Goal: Navigation & Orientation: Find specific page/section

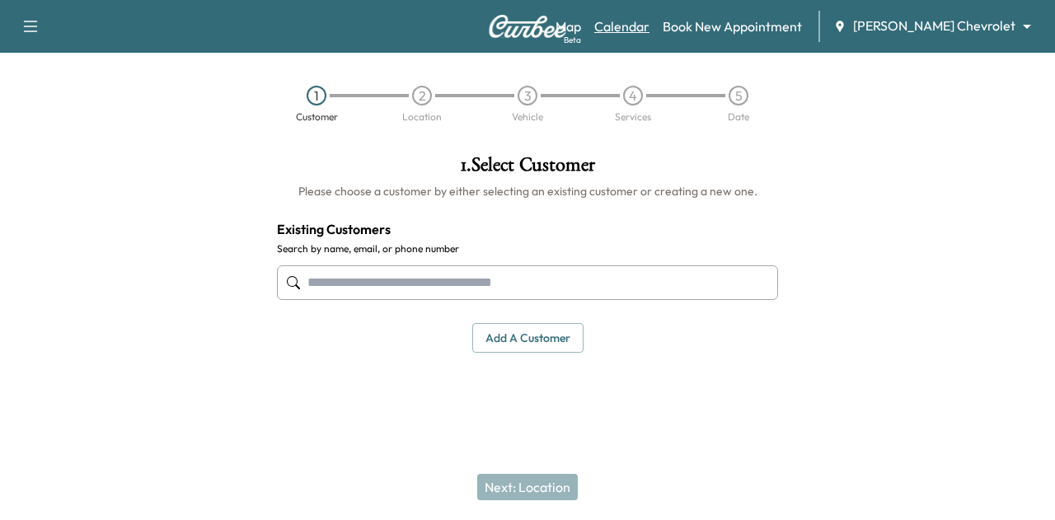
click at [649, 29] on link "Calendar" at bounding box center [621, 26] width 55 height 20
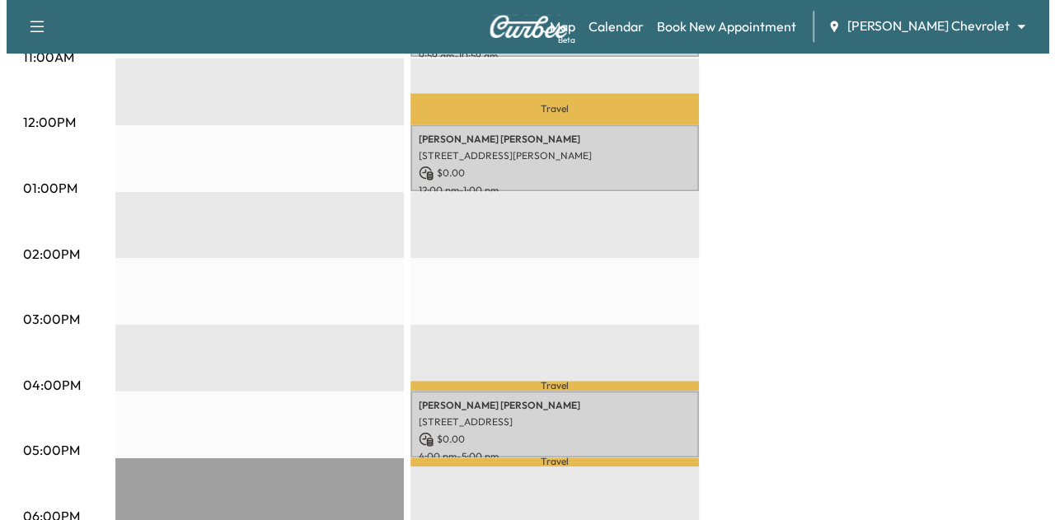
scroll to position [700, 0]
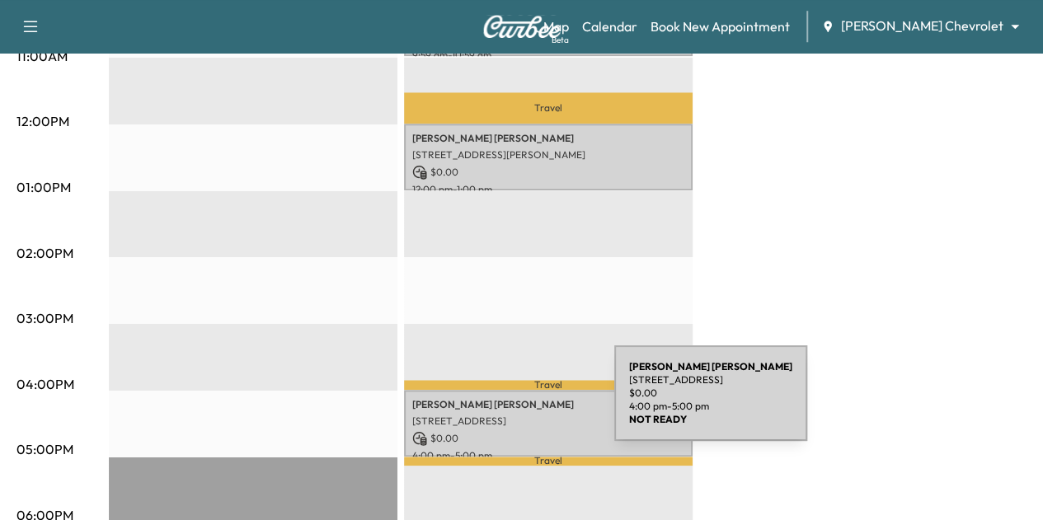
click at [493, 415] on p "[STREET_ADDRESS]" at bounding box center [548, 421] width 272 height 13
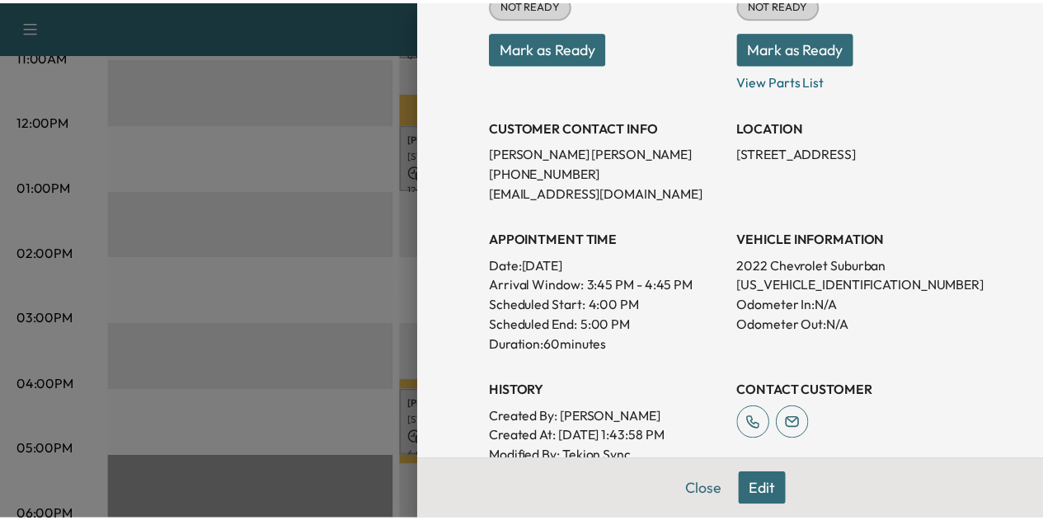
scroll to position [242, 0]
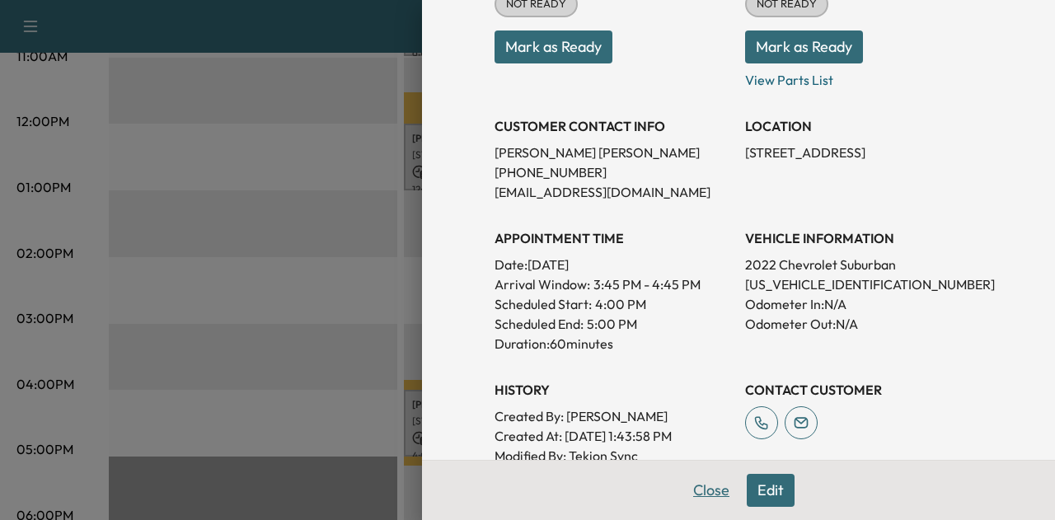
click at [704, 489] on button "Close" at bounding box center [711, 490] width 58 height 33
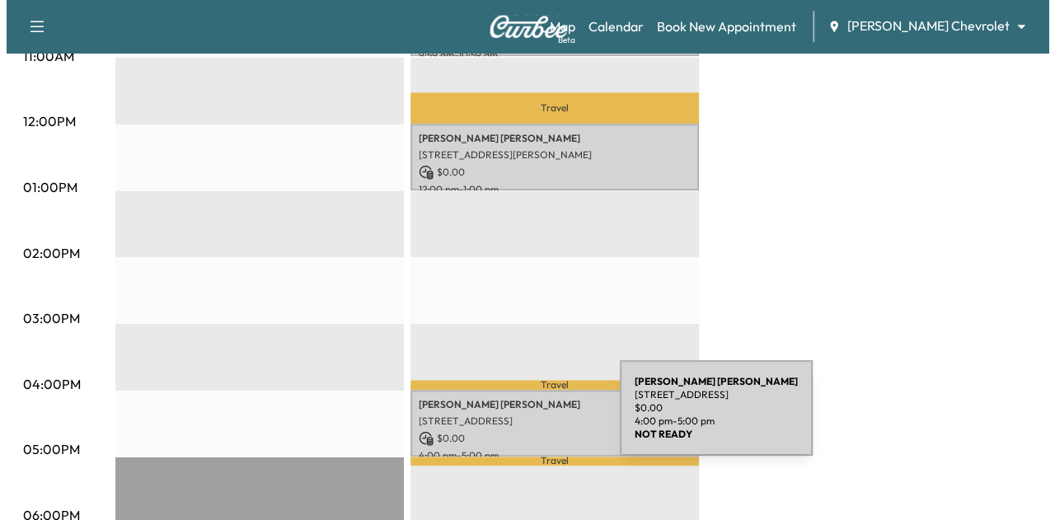
scroll to position [769, 0]
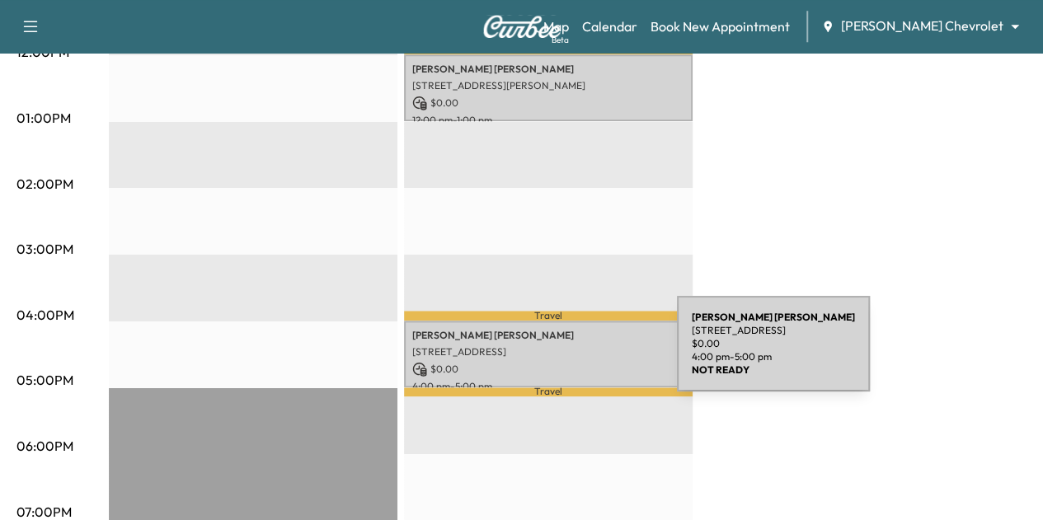
click at [554, 362] on p "$ 0.00" at bounding box center [548, 369] width 272 height 15
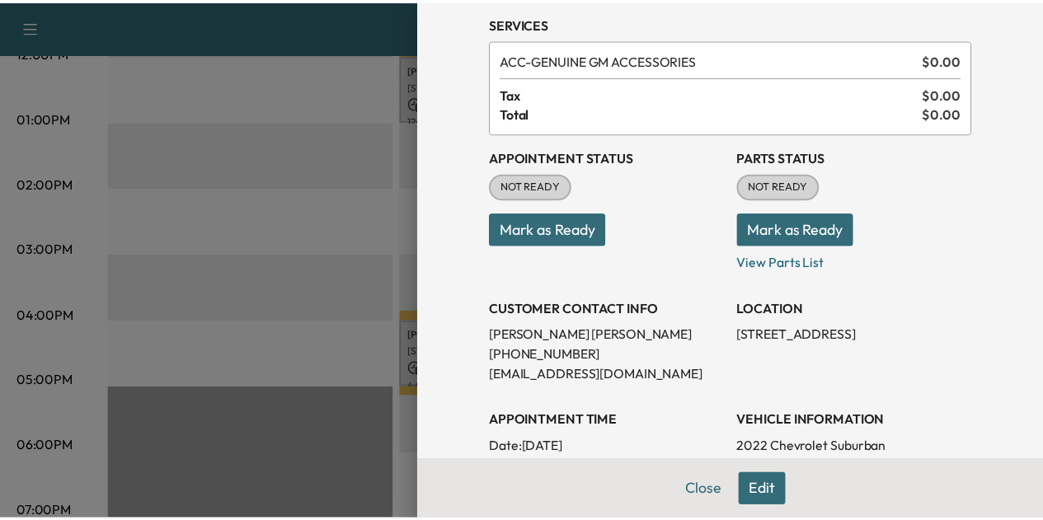
scroll to position [61, 0]
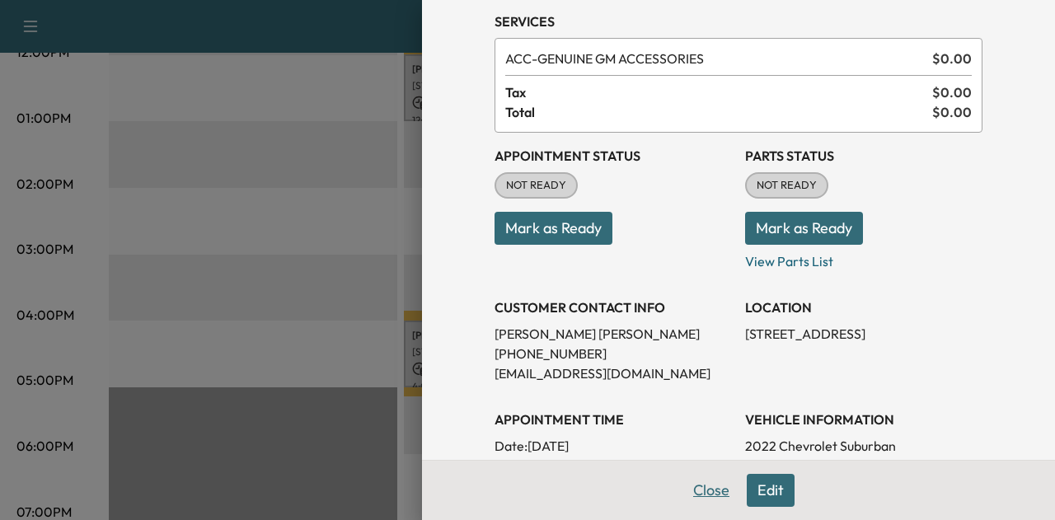
click at [687, 494] on button "Close" at bounding box center [711, 490] width 58 height 33
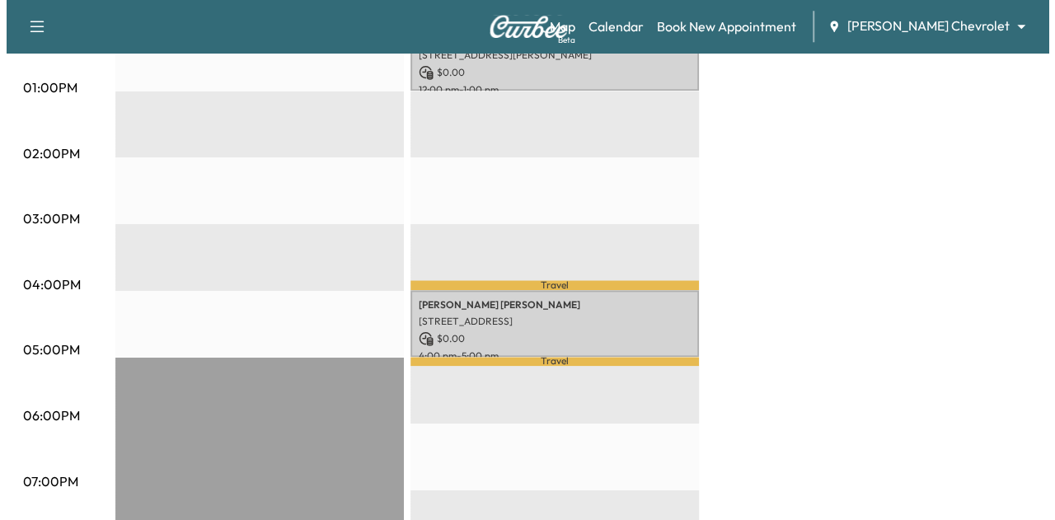
scroll to position [800, 0]
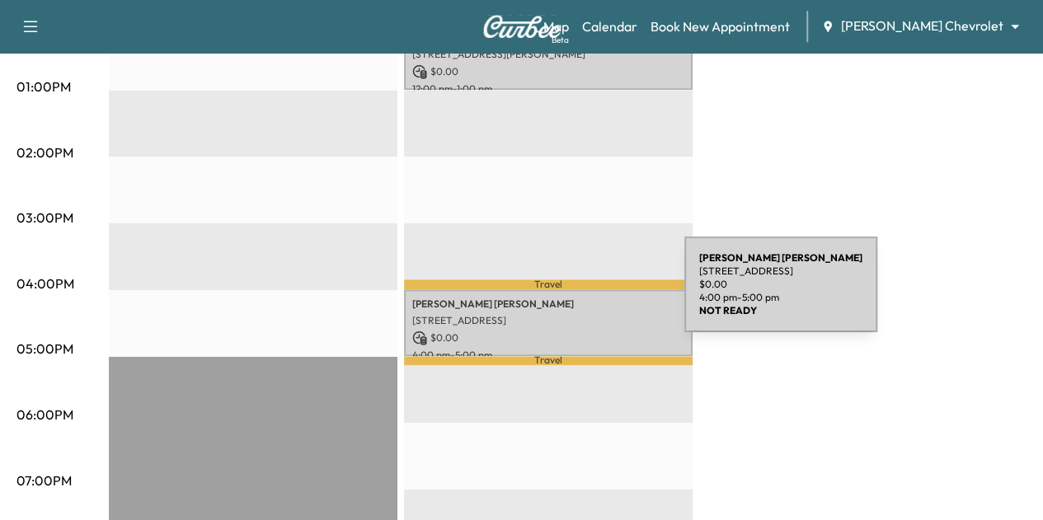
click at [560, 298] on p "[PERSON_NAME]" at bounding box center [548, 304] width 272 height 13
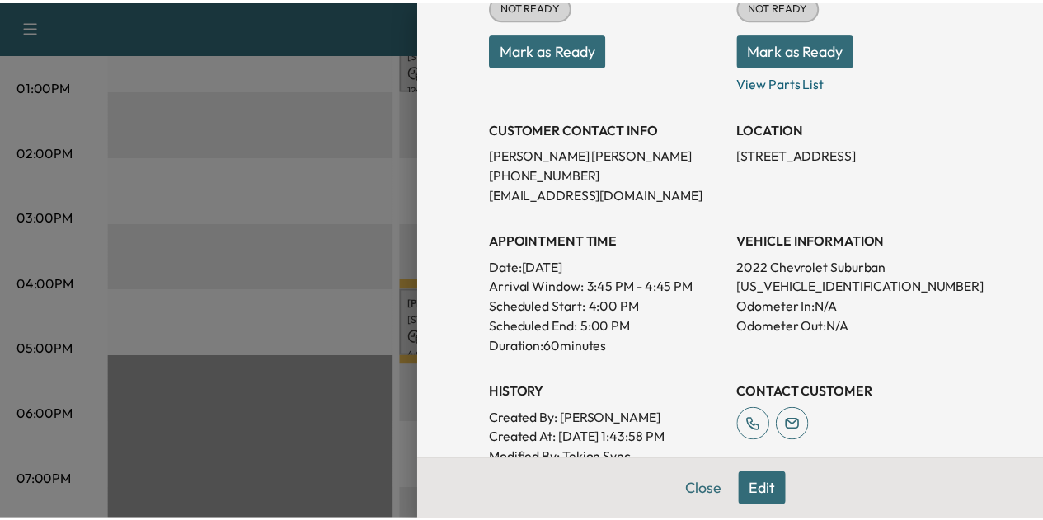
scroll to position [246, 0]
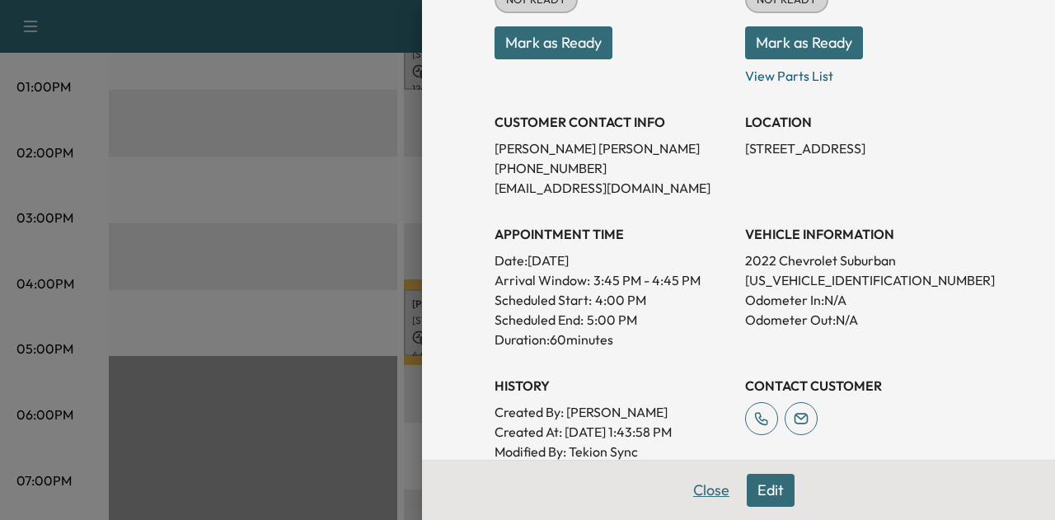
click at [707, 499] on button "Close" at bounding box center [711, 490] width 58 height 33
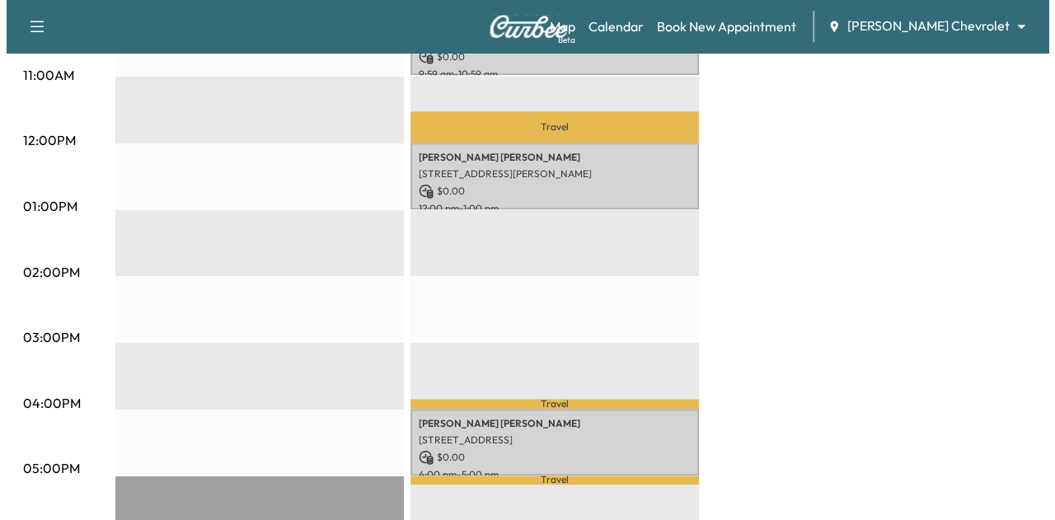
scroll to position [794, 0]
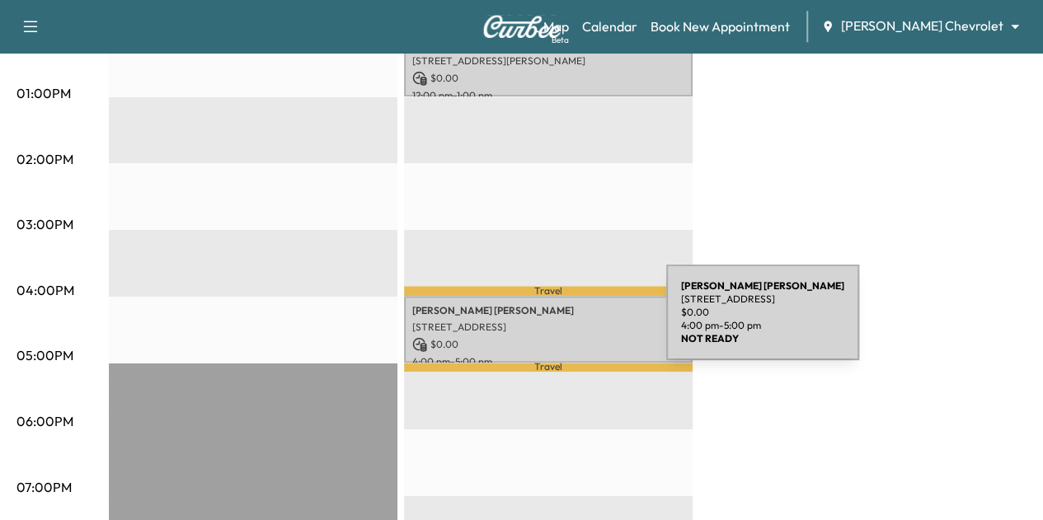
click at [542, 322] on p "[STREET_ADDRESS]" at bounding box center [548, 327] width 272 height 13
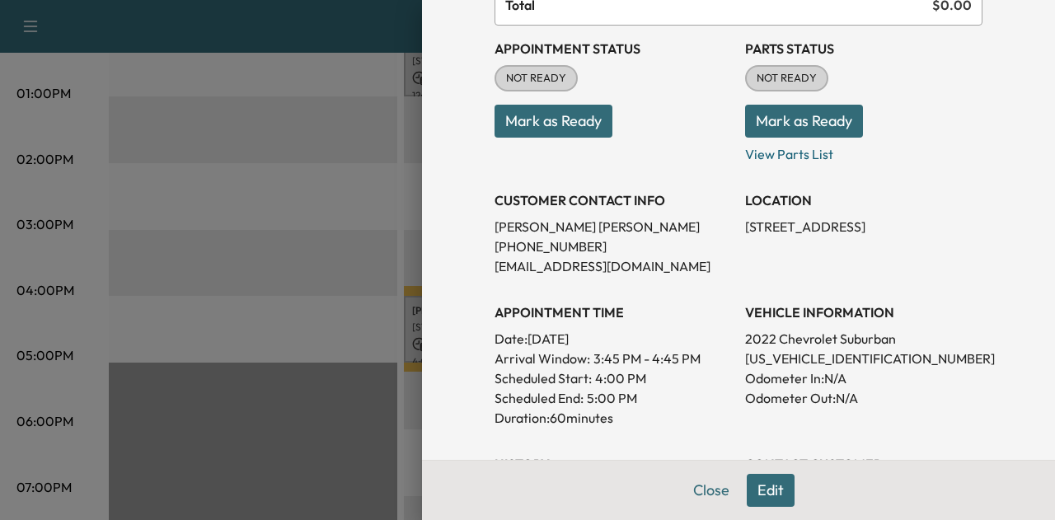
scroll to position [169, 0]
click at [769, 354] on p "[US_VEHICLE_IDENTIFICATION_NUMBER]" at bounding box center [863, 358] width 237 height 20
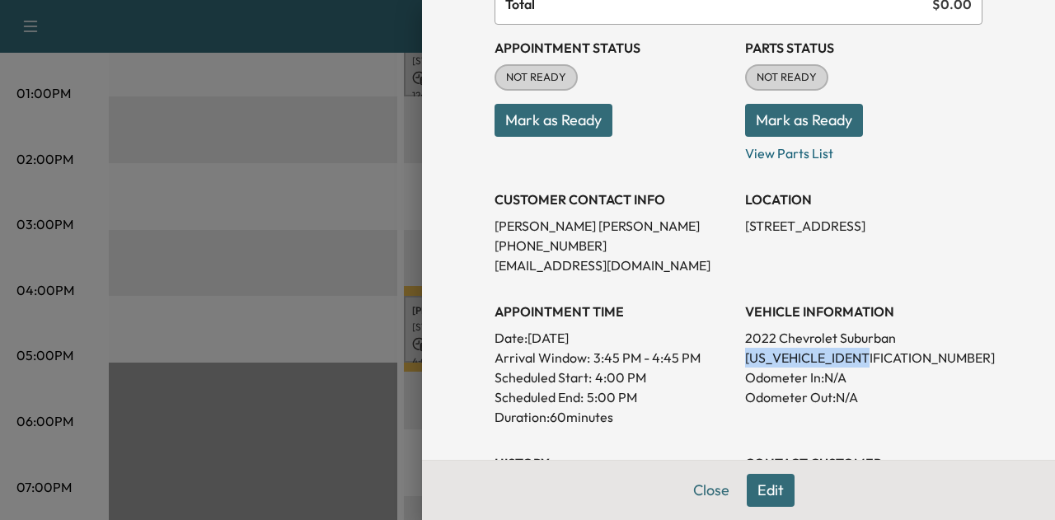
click at [769, 354] on p "[US_VEHICLE_IDENTIFICATION_NUMBER]" at bounding box center [863, 358] width 237 height 20
copy p "[US_VEHICLE_IDENTIFICATION_NUMBER]"
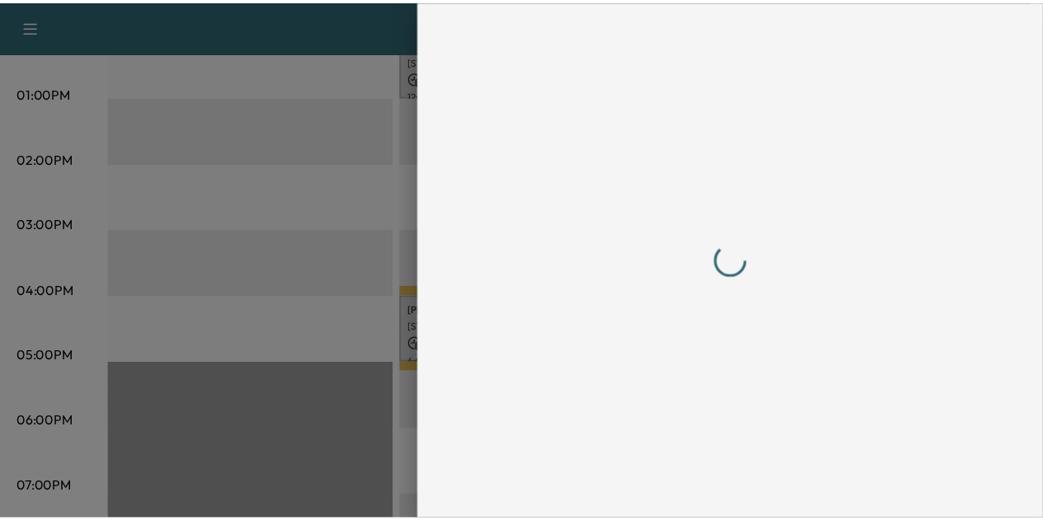
scroll to position [0, 0]
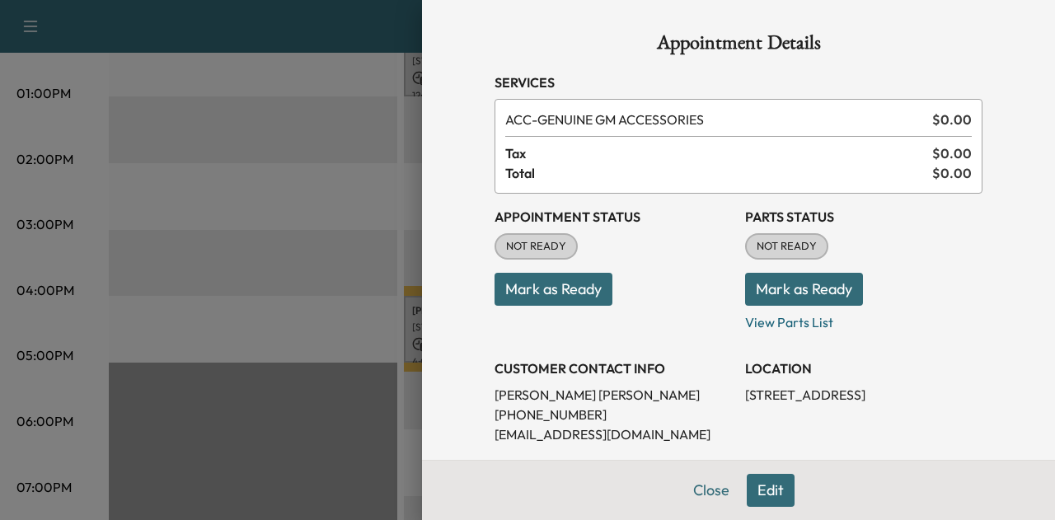
click at [663, 244] on div "Appointment Status NOT READY Mark as Ready" at bounding box center [613, 263] width 237 height 138
click at [666, 238] on div "Appointment Status NOT READY Mark as Ready" at bounding box center [613, 263] width 237 height 138
click at [668, 241] on div "Appointment Status NOT READY Mark as Ready" at bounding box center [613, 263] width 237 height 138
click at [684, 485] on button "Close" at bounding box center [711, 490] width 58 height 33
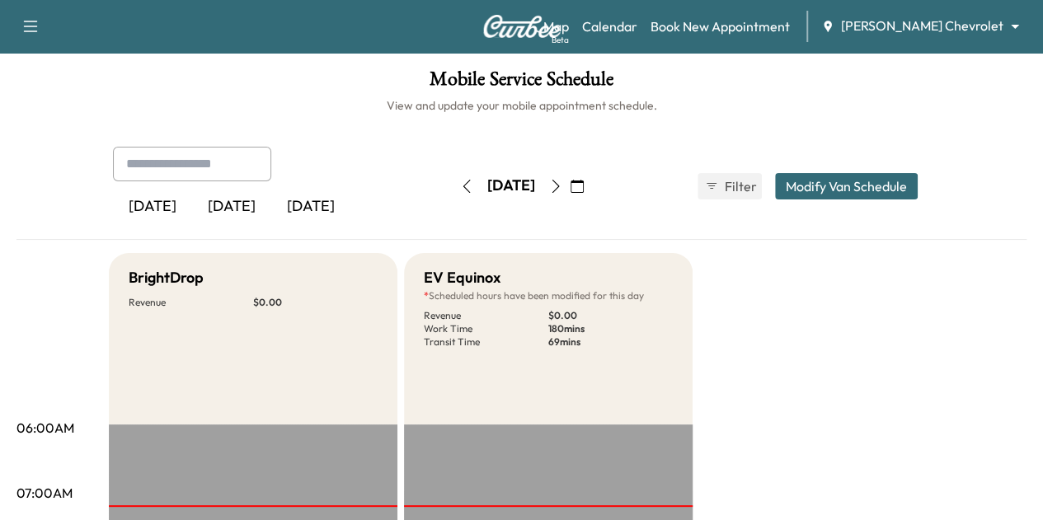
click at [570, 178] on button "button" at bounding box center [556, 186] width 28 height 26
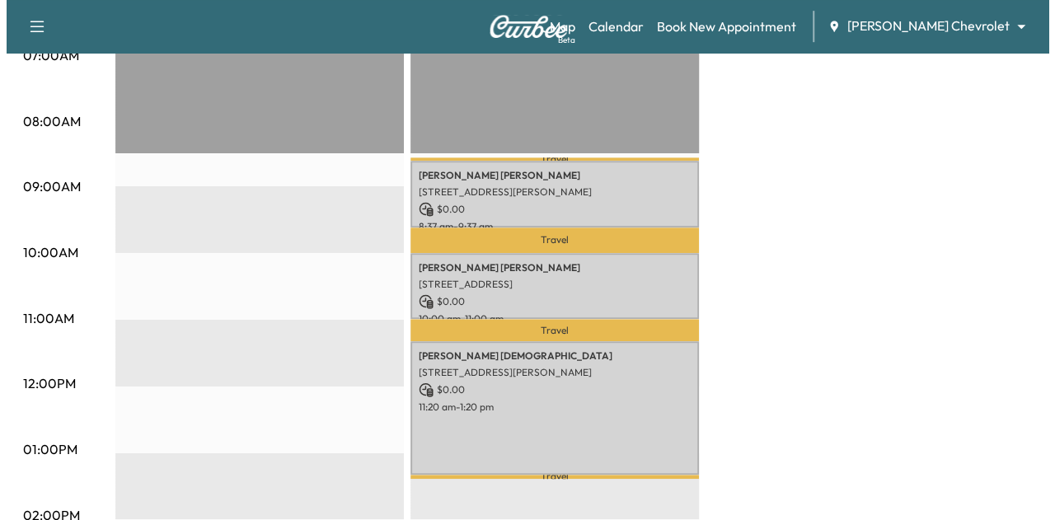
scroll to position [412, 0]
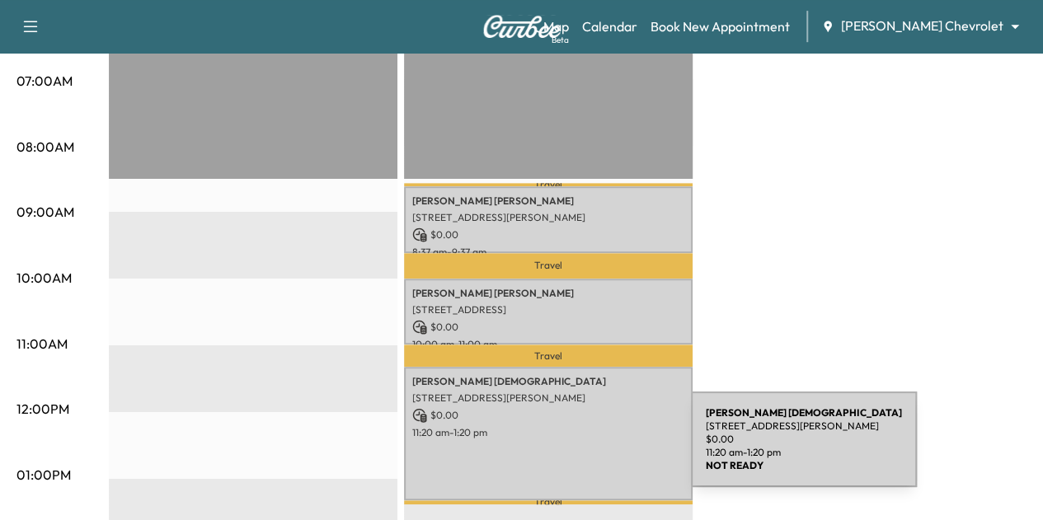
click at [567, 449] on div "[PERSON_NAME] [DEMOGRAPHIC_DATA] [STREET_ADDRESS][PERSON_NAME] $ 0.00 11:20 am …" at bounding box center [548, 434] width 288 height 134
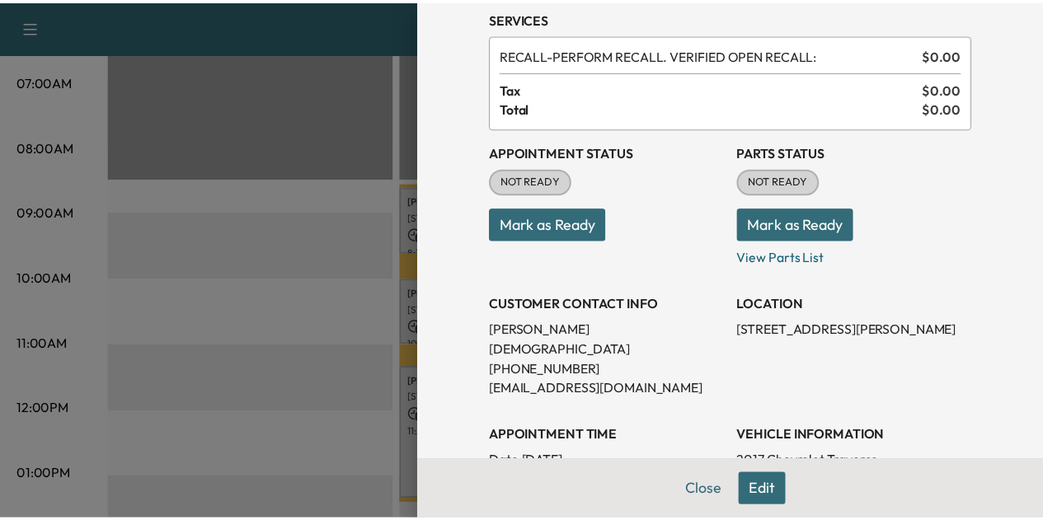
scroll to position [165, 0]
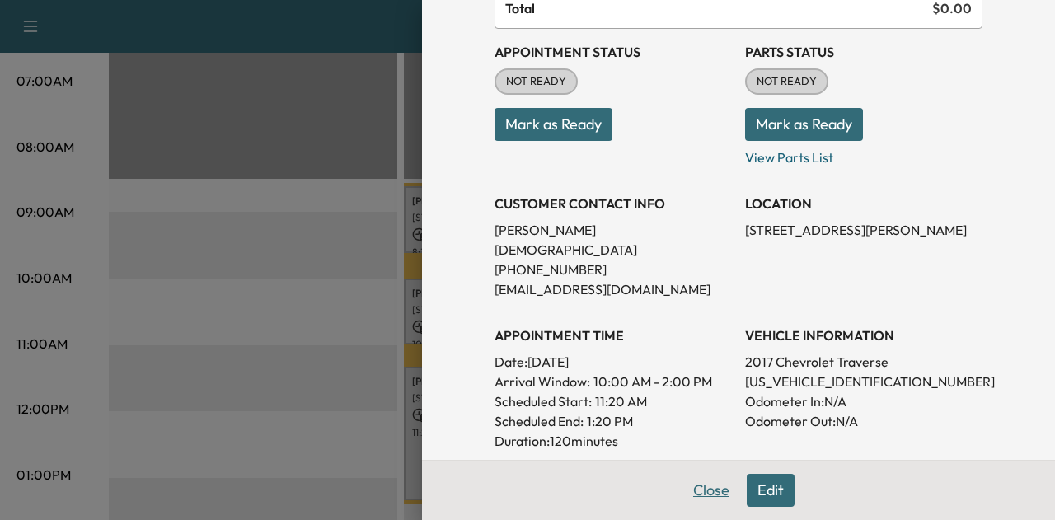
click at [692, 482] on button "Close" at bounding box center [711, 490] width 58 height 33
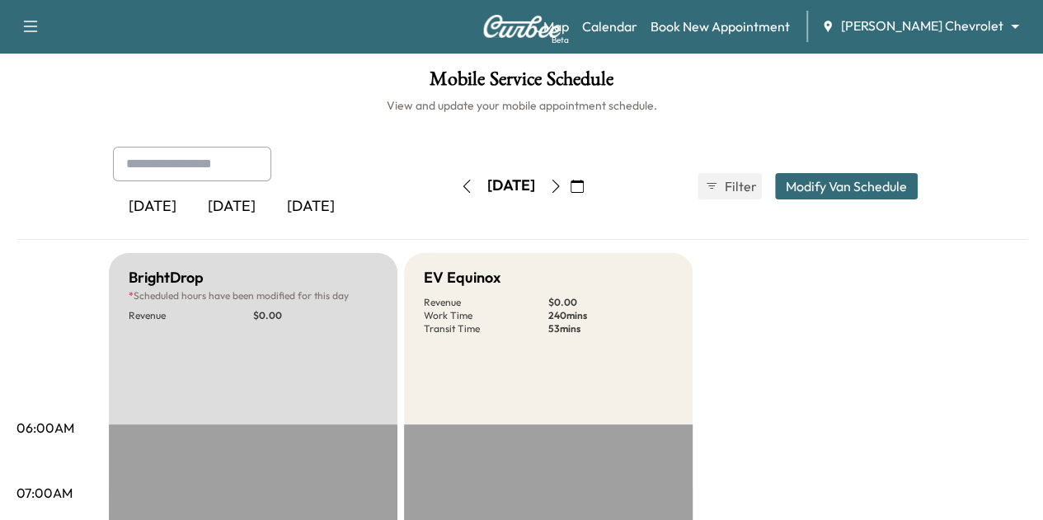
scroll to position [0, 0]
click at [570, 180] on button "button" at bounding box center [556, 186] width 28 height 26
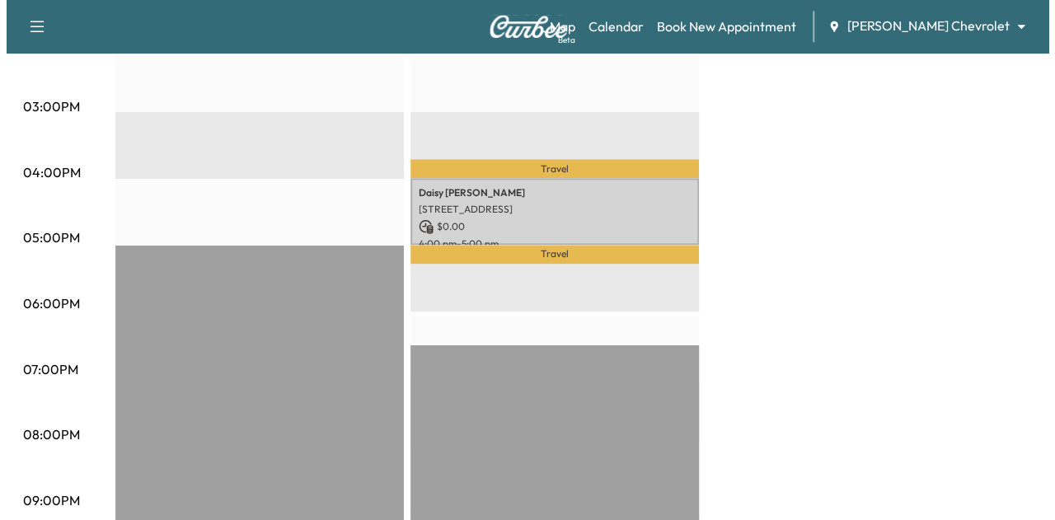
scroll to position [819, 0]
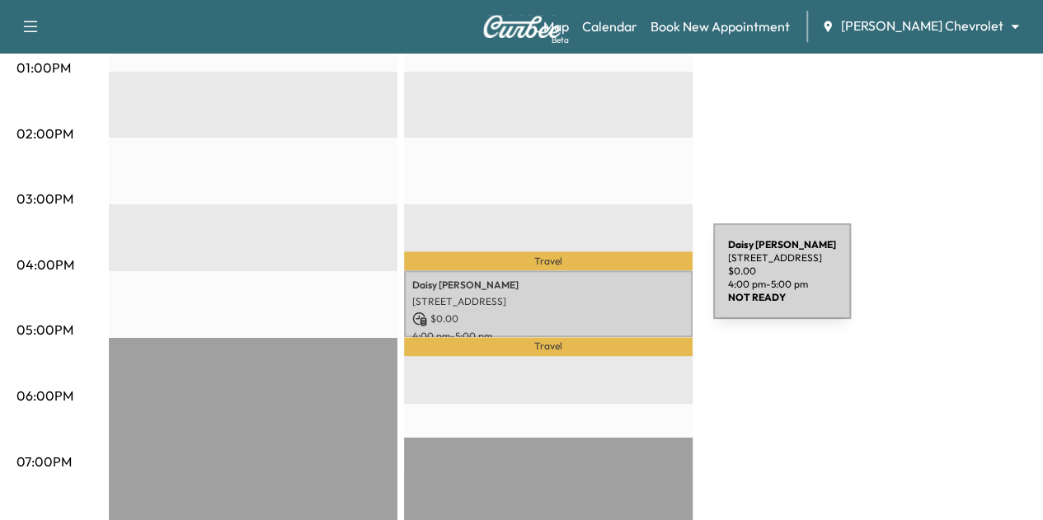
click at [589, 281] on p "[PERSON_NAME]" at bounding box center [548, 285] width 272 height 13
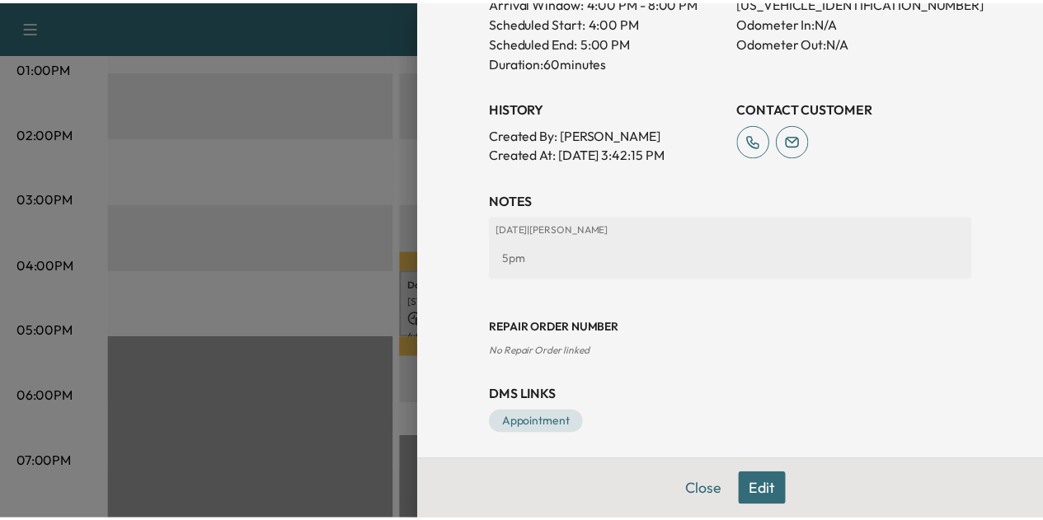
scroll to position [530, 0]
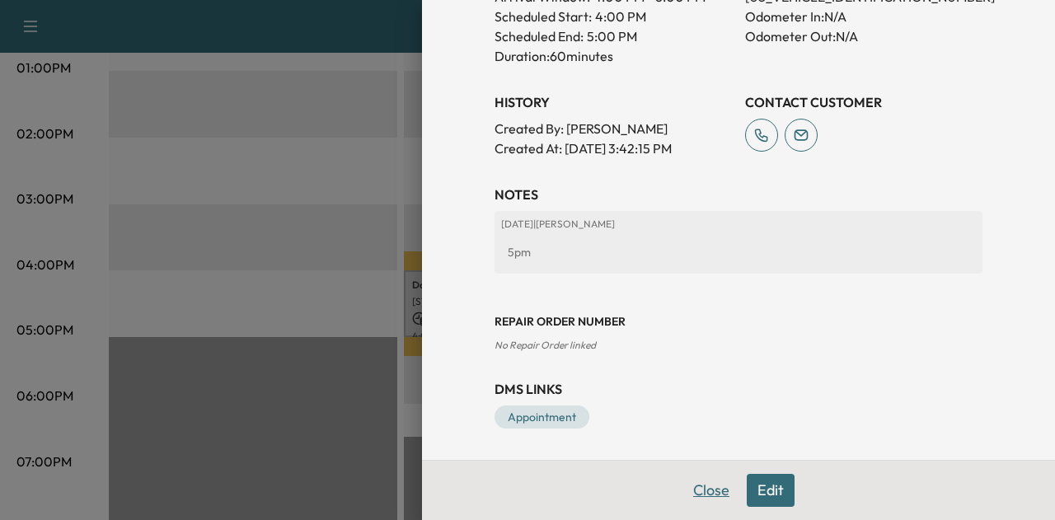
click at [702, 490] on button "Close" at bounding box center [711, 490] width 58 height 33
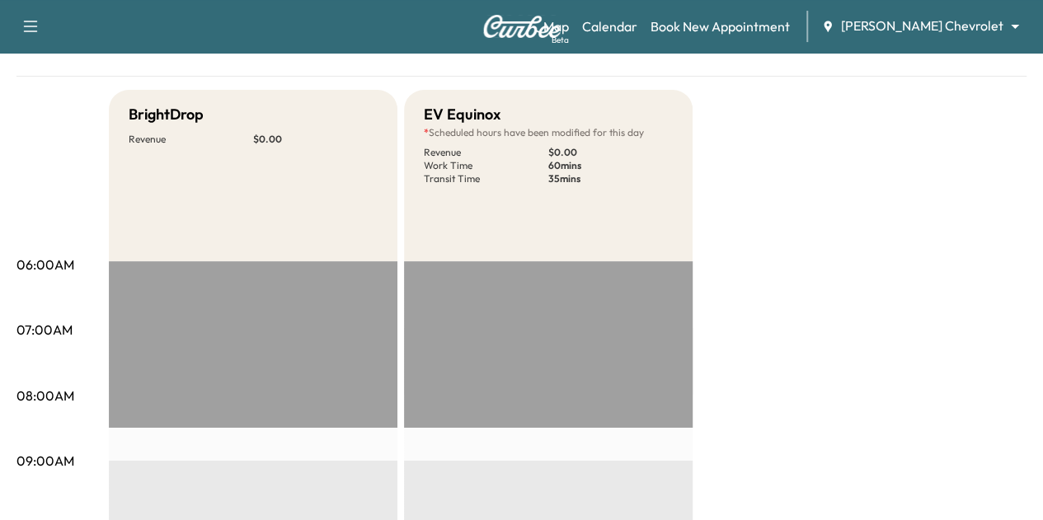
scroll to position [0, 0]
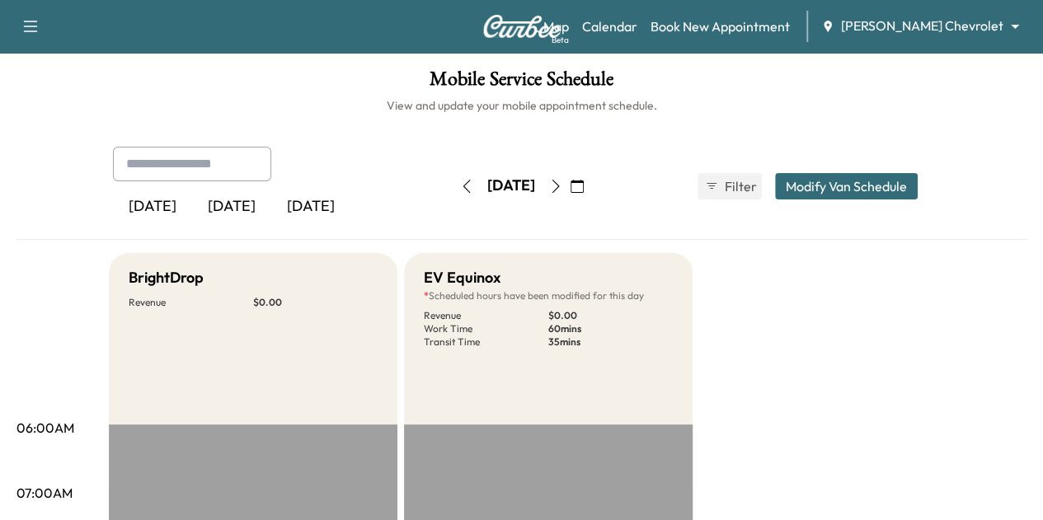
click at [562, 184] on icon "button" at bounding box center [555, 186] width 13 height 13
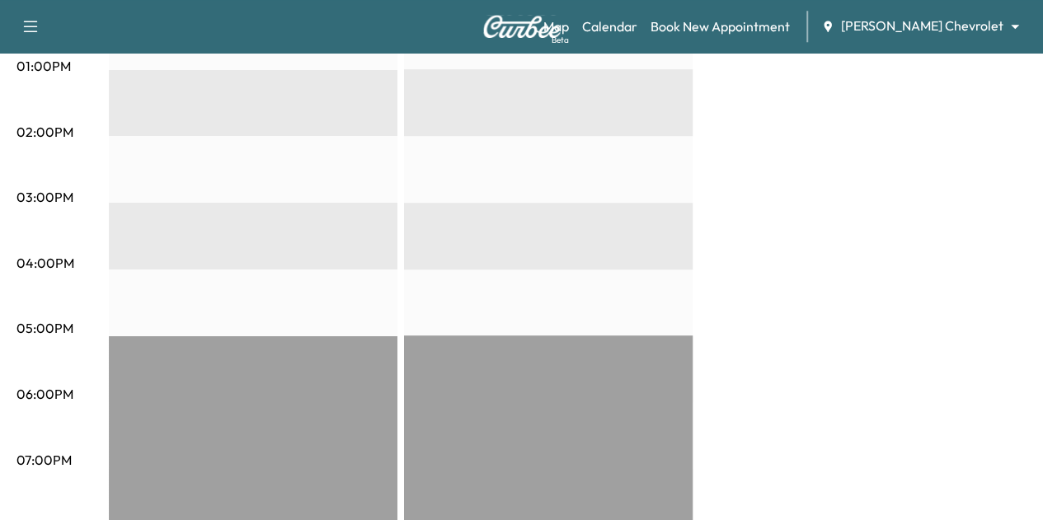
scroll to position [824, 0]
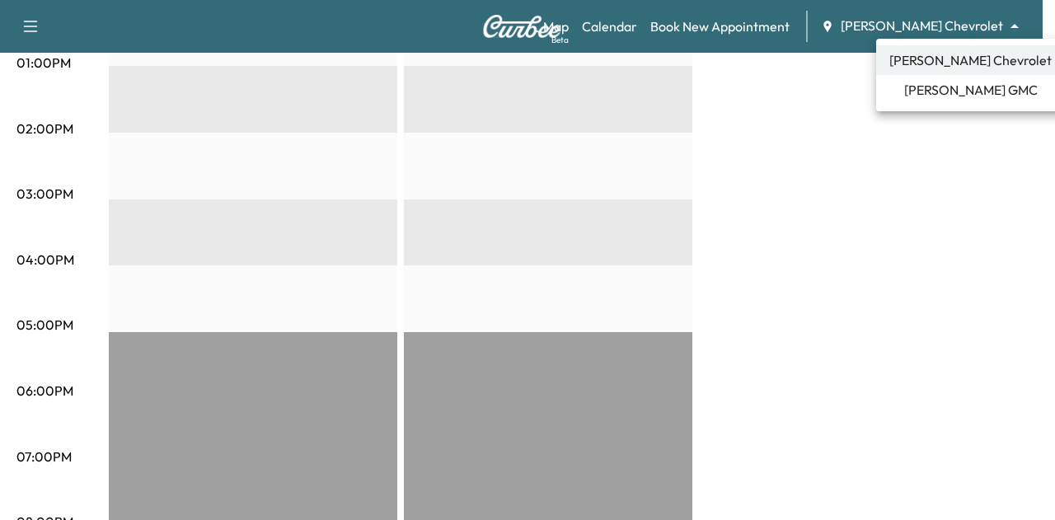
click at [971, 90] on span "[PERSON_NAME] GMC" at bounding box center [971, 90] width 134 height 20
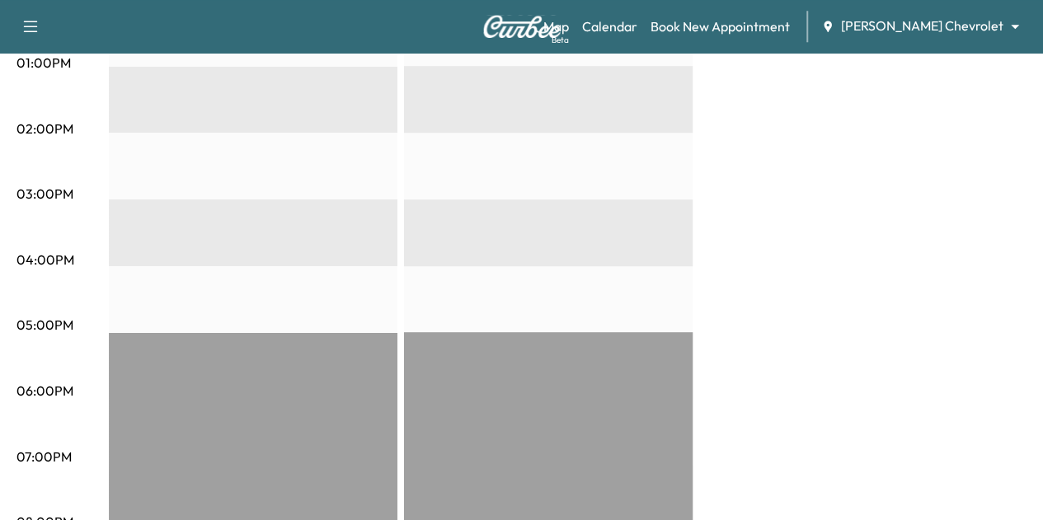
scroll to position [0, 0]
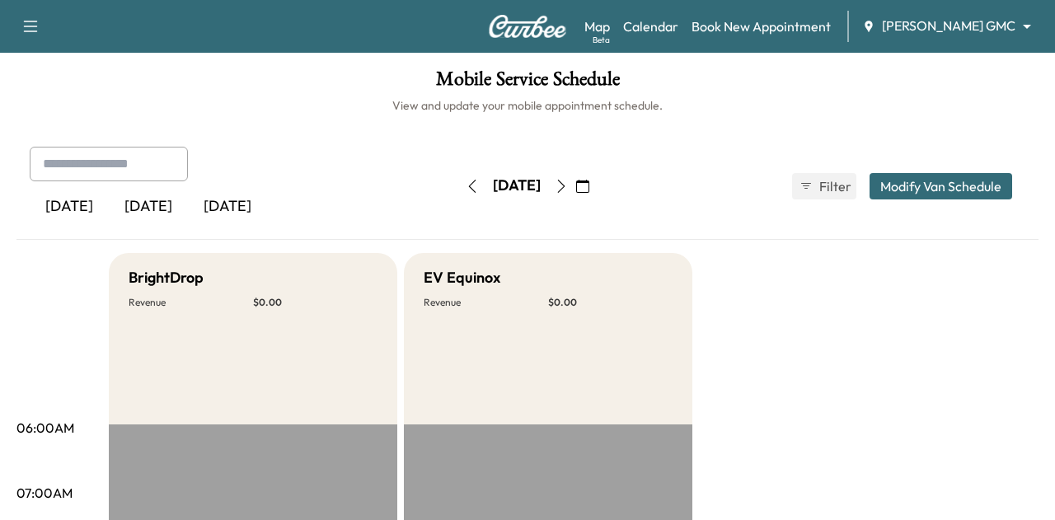
click at [936, 29] on body "Support Log Out Map Beta Calendar Book New Appointment [PERSON_NAME] GMC ******…" at bounding box center [527, 260] width 1055 height 520
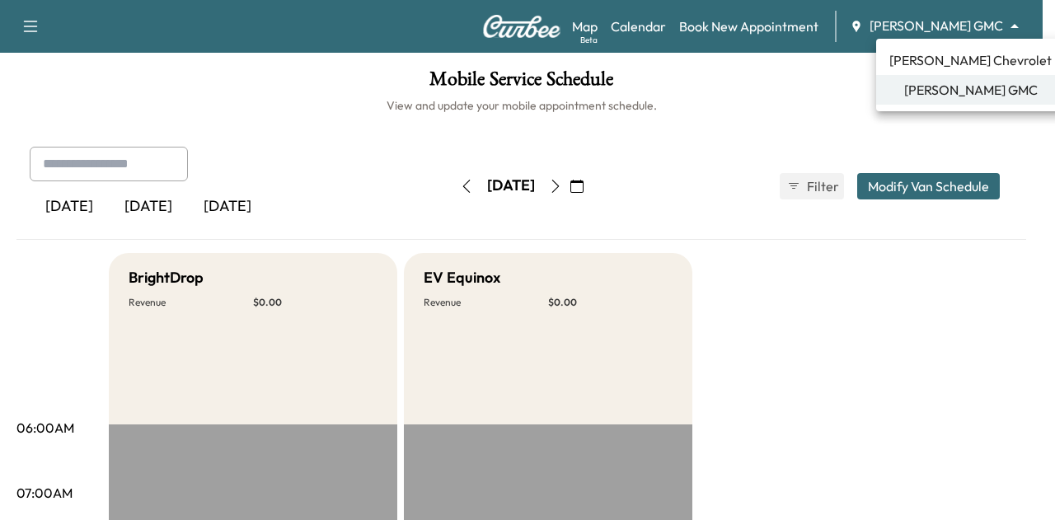
click at [945, 60] on span "[PERSON_NAME] Chevrolet" at bounding box center [970, 60] width 162 height 20
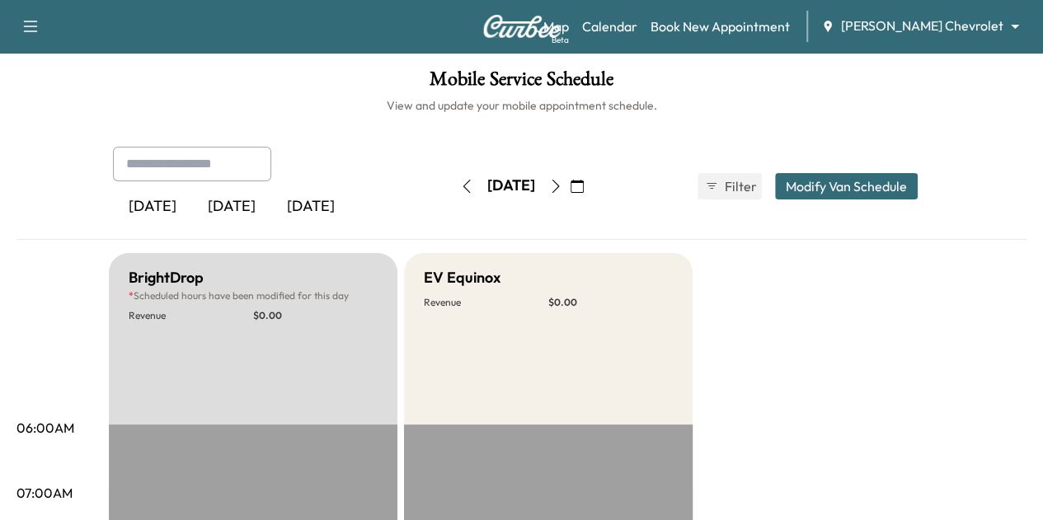
click at [452, 187] on button "button" at bounding box center [466, 186] width 28 height 26
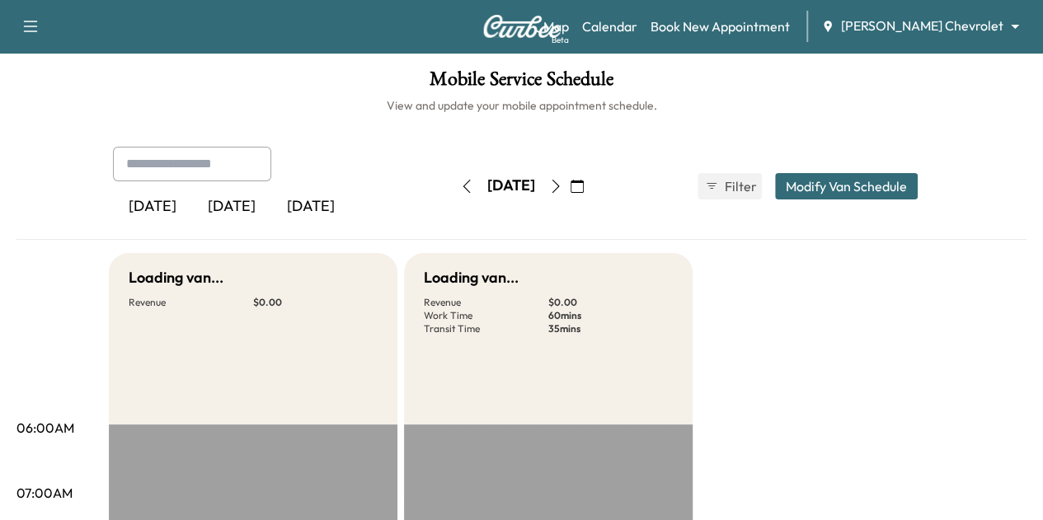
click at [460, 183] on icon "button" at bounding box center [466, 186] width 13 height 13
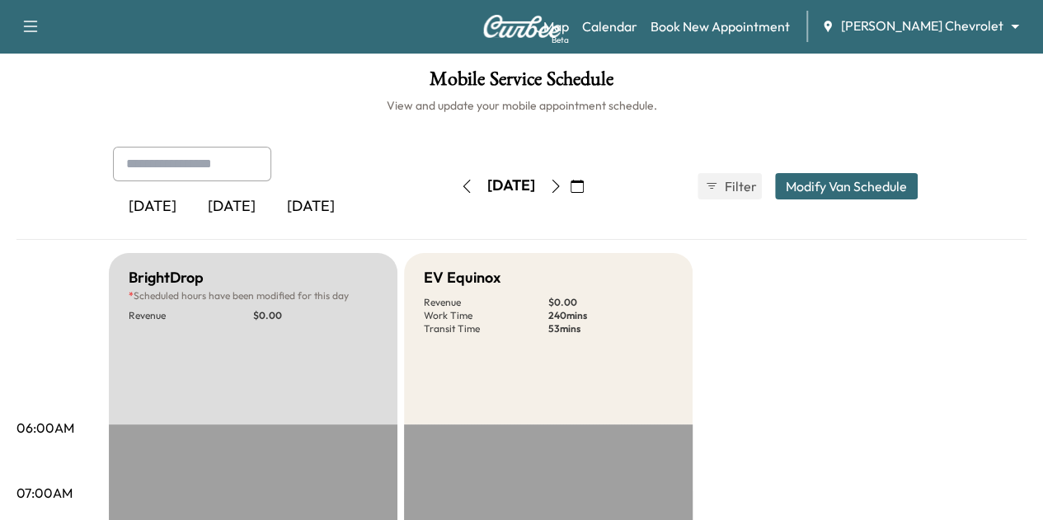
click at [460, 184] on icon "button" at bounding box center [466, 186] width 13 height 13
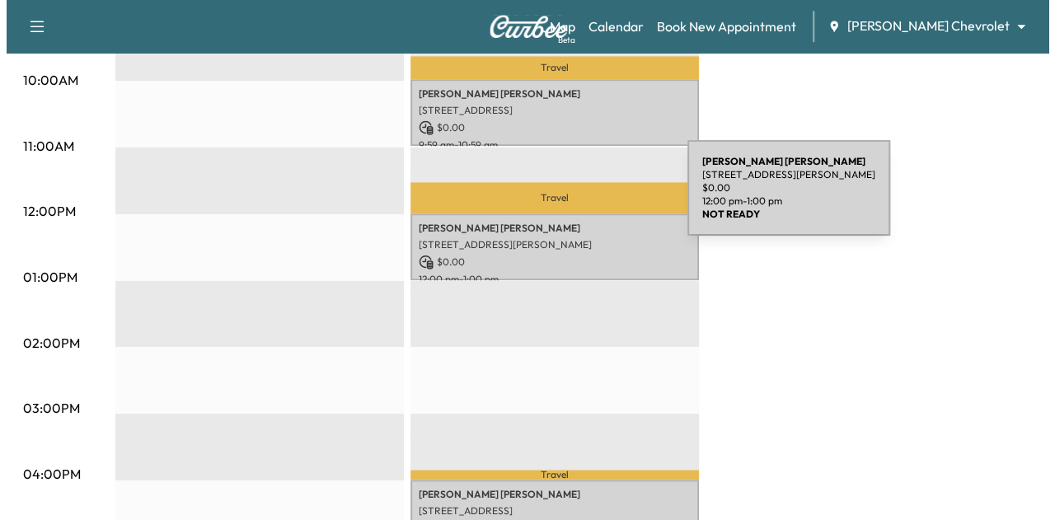
scroll to position [577, 0]
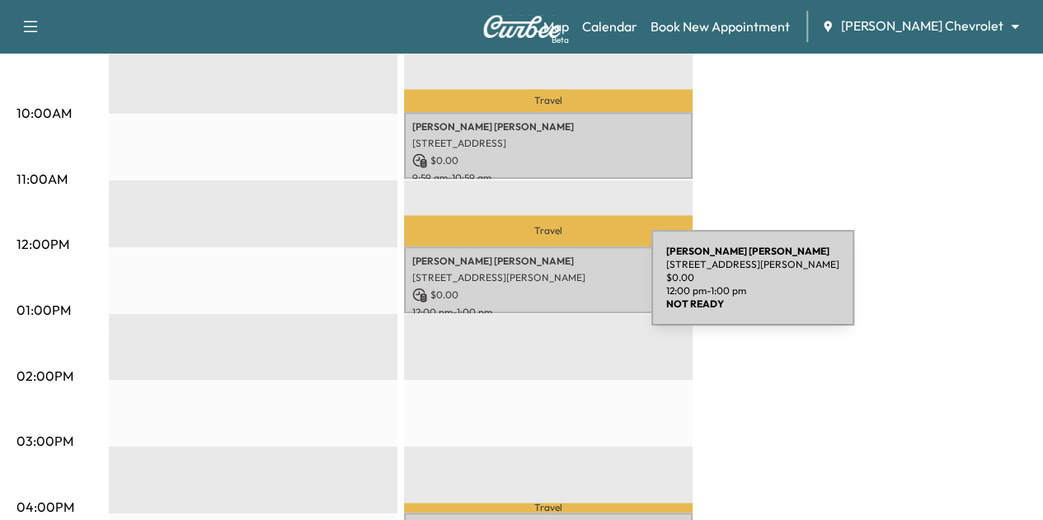
click at [528, 288] on p "$ 0.00" at bounding box center [548, 295] width 272 height 15
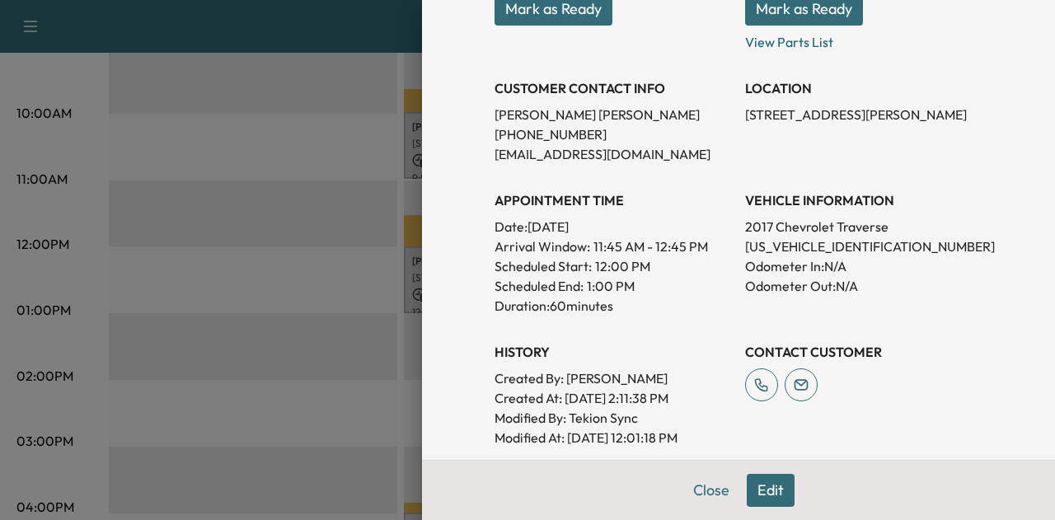
scroll to position [247, 0]
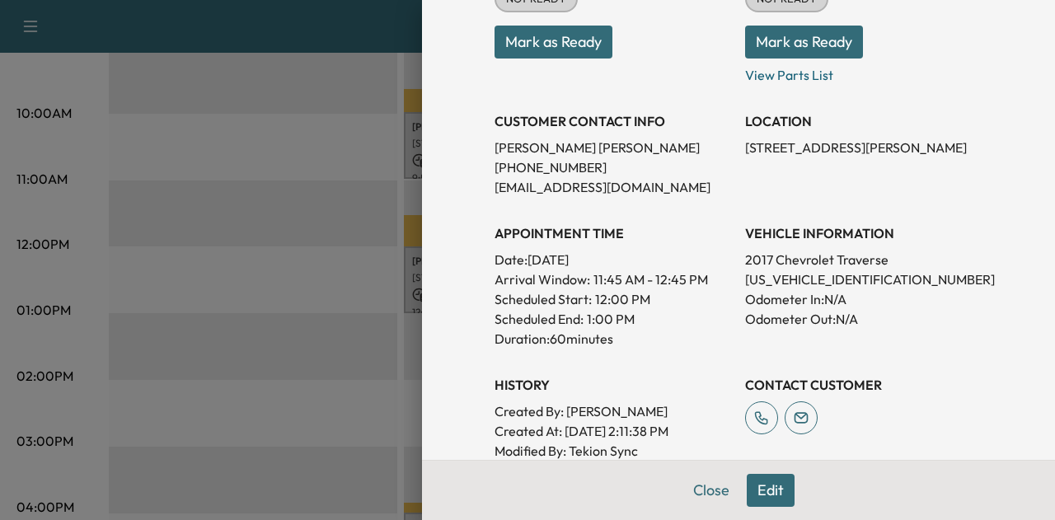
drag, startPoint x: 644, startPoint y: 213, endPoint x: 589, endPoint y: 378, distance: 174.4
click at [642, 212] on div "APPOINTMENT TIME Date: [DATE] Arrival Window: 11:45 AM - 12:45 PM Scheduled Sta…" at bounding box center [613, 279] width 237 height 138
click at [642, 254] on div "APPOINTMENT TIME Date: [DATE] Arrival Window: 11:45 AM - 12:45 PM Scheduled Sta…" at bounding box center [613, 279] width 237 height 138
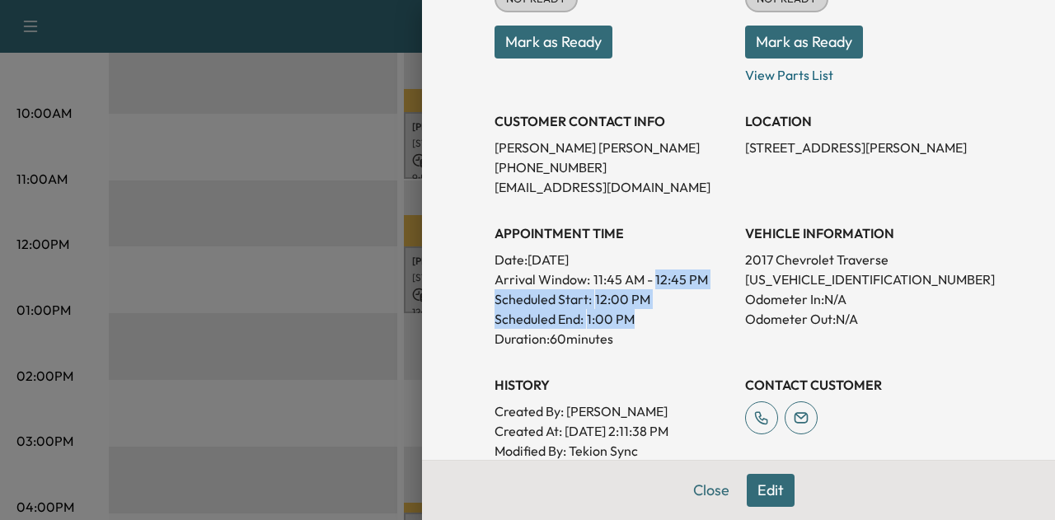
click at [611, 354] on div "Appointment Status NOT READY Mark as Ready Parts Status NOT READY Mark as Ready…" at bounding box center [739, 213] width 488 height 534
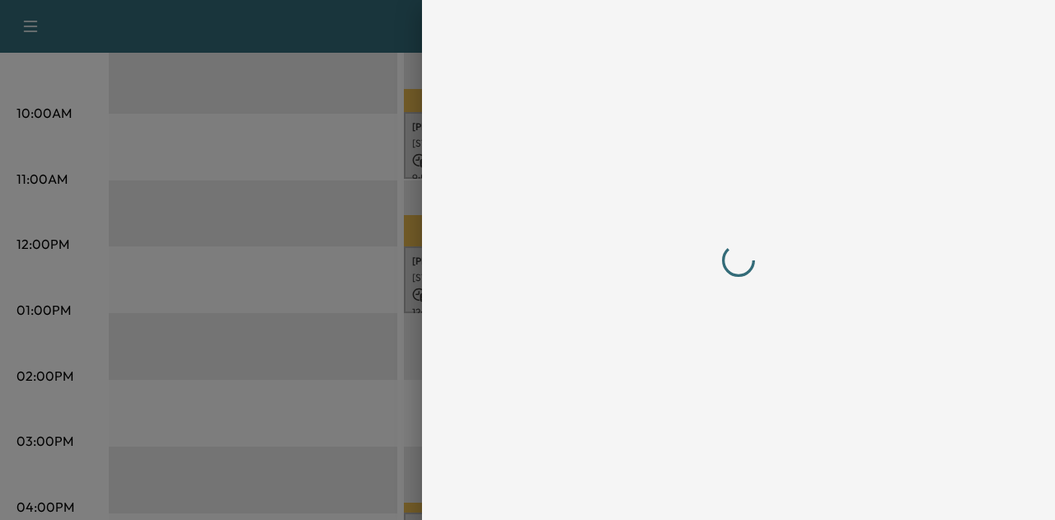
click at [702, 485] on div at bounding box center [739, 260] width 488 height 454
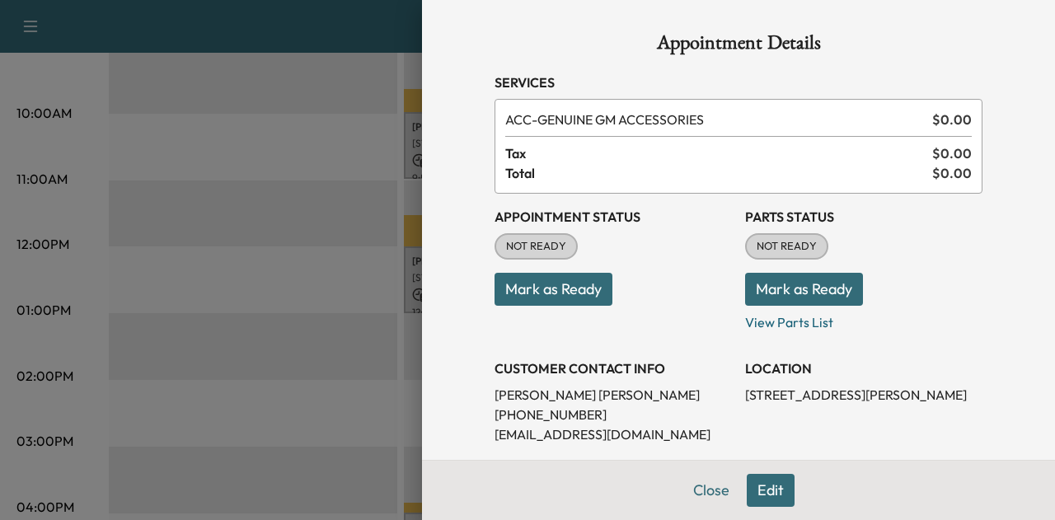
click at [349, 322] on div at bounding box center [527, 260] width 1055 height 520
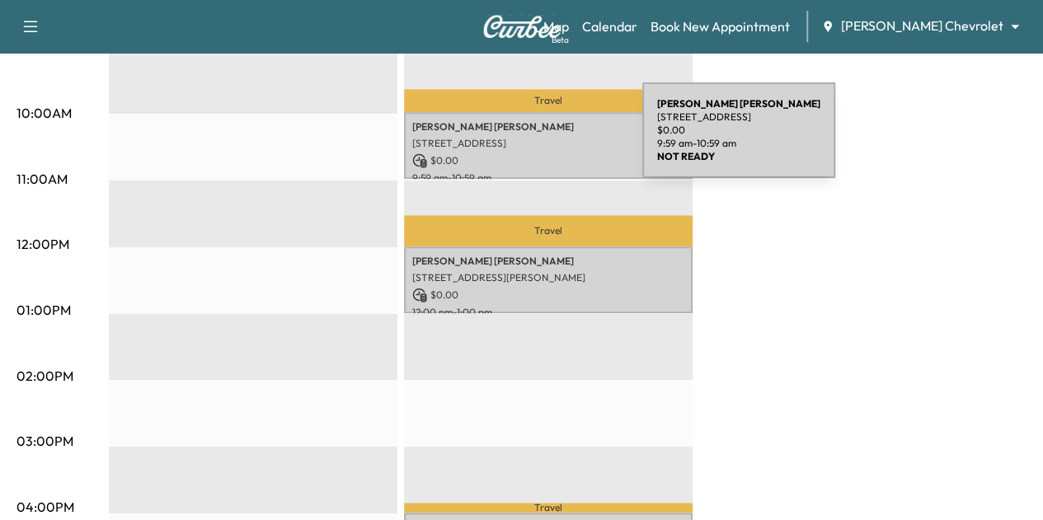
click at [518, 140] on p "[STREET_ADDRESS]" at bounding box center [548, 143] width 272 height 13
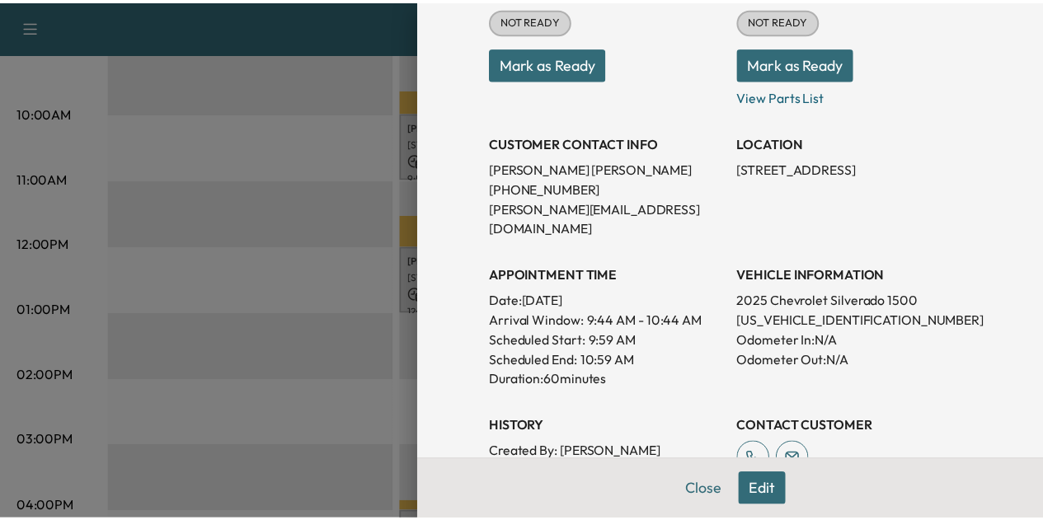
scroll to position [247, 0]
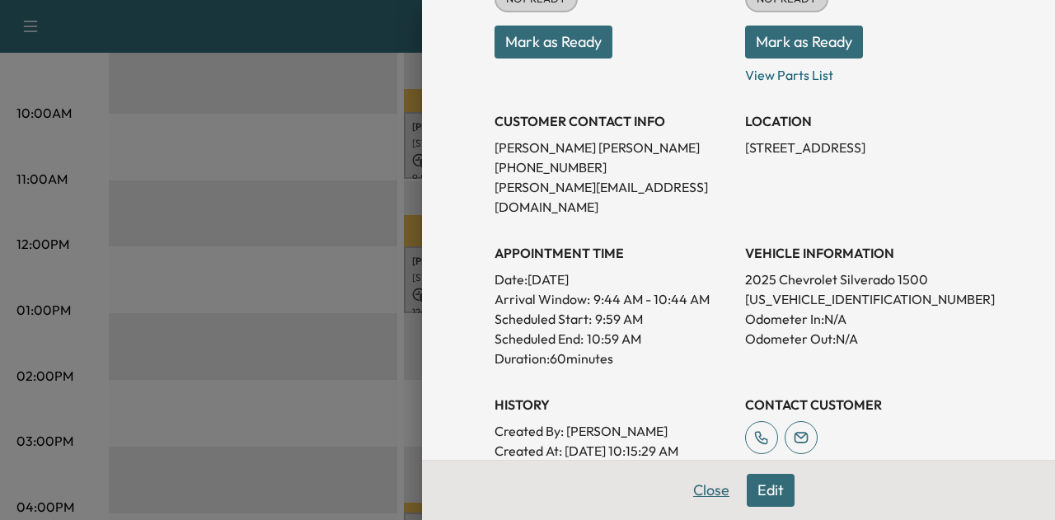
click at [687, 489] on button "Close" at bounding box center [711, 490] width 58 height 33
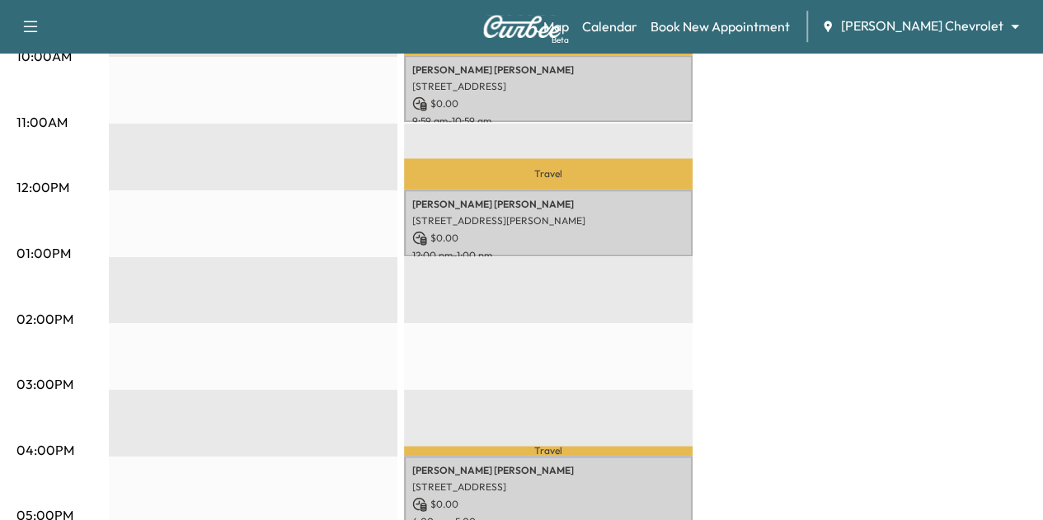
scroll to position [742, 0]
